Goal: Information Seeking & Learning: Learn about a topic

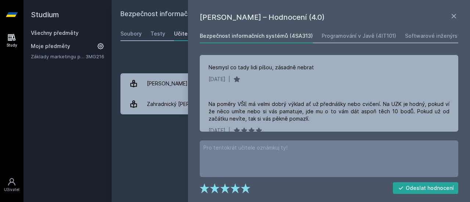
click at [40, 27] on h2 "Studium" at bounding box center [67, 14] width 73 height 29
click at [47, 30] on link "Všechny předměty" at bounding box center [55, 33] width 48 height 6
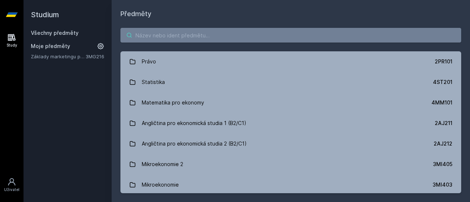
click at [155, 34] on input "search" at bounding box center [290, 35] width 341 height 15
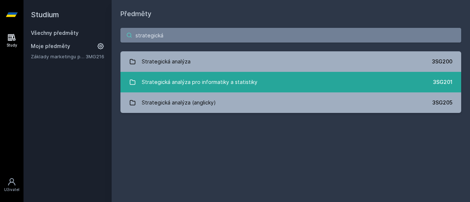
type input "strategická"
click at [253, 78] on div "Strategická analýza pro informatiky a statistiky" at bounding box center [200, 82] width 116 height 15
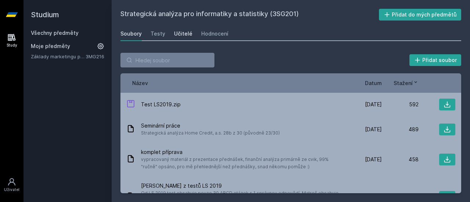
click at [174, 32] on div "Učitelé" at bounding box center [183, 33] width 18 height 7
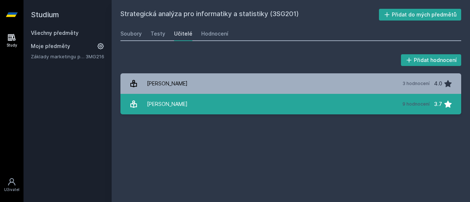
click at [192, 103] on link "[PERSON_NAME] 9 hodnocení 3.7" at bounding box center [290, 104] width 341 height 21
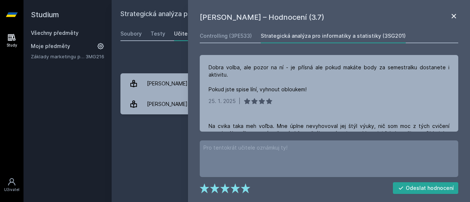
click at [450, 13] on icon at bounding box center [454, 16] width 9 height 9
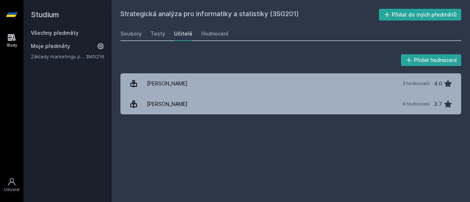
click at [61, 34] on link "Všechny předměty" at bounding box center [55, 33] width 48 height 6
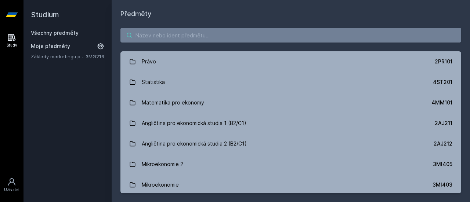
click at [192, 39] on input "search" at bounding box center [290, 35] width 341 height 15
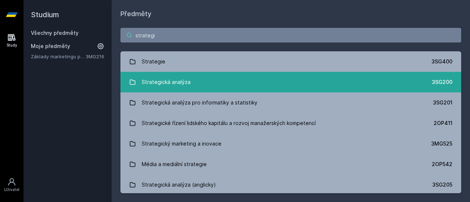
type input "strategi"
click at [215, 85] on link "Strategická analýza 3SG200" at bounding box center [290, 82] width 341 height 21
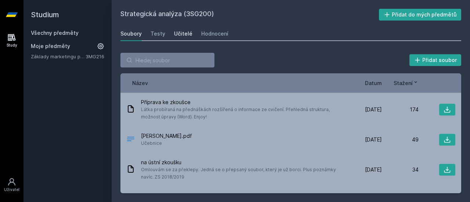
click at [184, 34] on div "Učitelé" at bounding box center [183, 33] width 18 height 7
